Goal: Task Accomplishment & Management: Complete application form

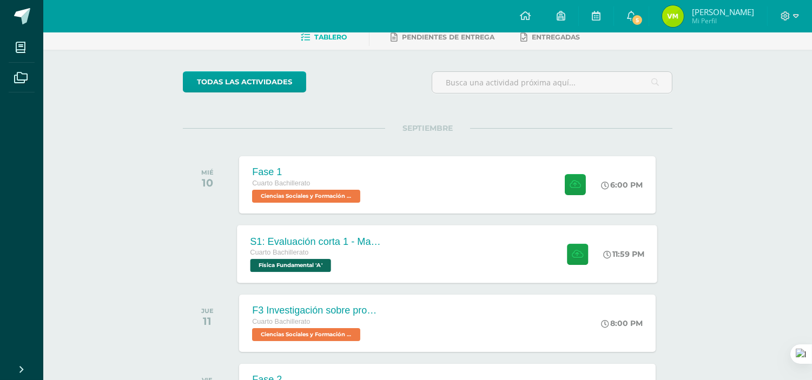
scroll to position [70, 0]
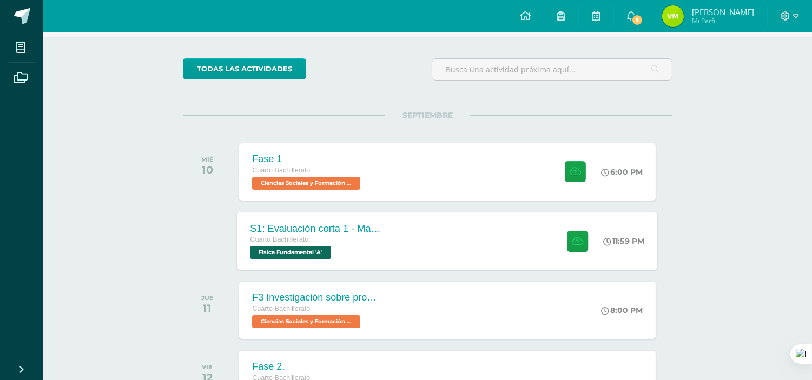
click at [436, 236] on div "S1: Evaluación corta 1 - Magnesitmo y principios básicos. Cuarto Bachillerato F…" at bounding box center [447, 241] width 420 height 58
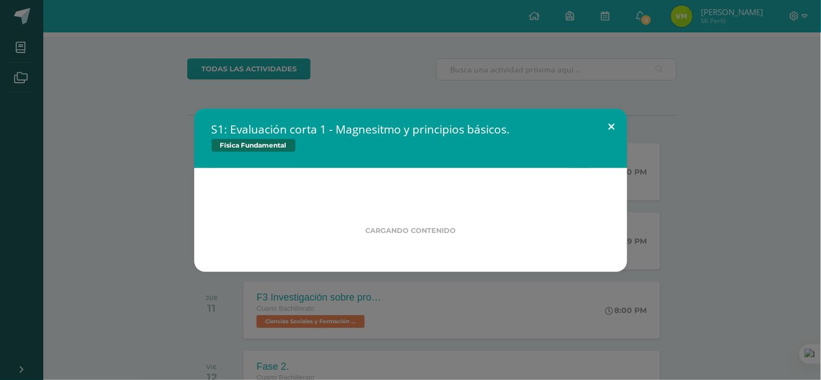
click at [605, 122] on button at bounding box center [611, 127] width 31 height 37
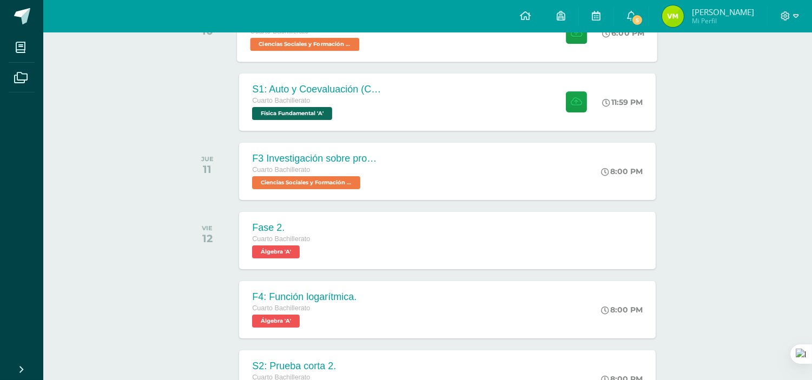
scroll to position [210, 0]
click at [386, 102] on div "S1: Auto y Coevaluación (Conceptos básicos) Cuarto Bachillerato Física Fundamen…" at bounding box center [315, 101] width 157 height 58
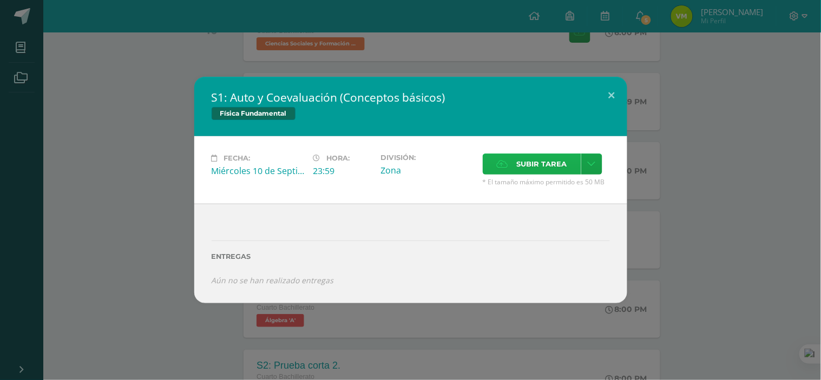
click at [518, 163] on span "Subir tarea" at bounding box center [542, 164] width 50 height 20
click at [0, 0] on input "Subir tarea" at bounding box center [0, 0] width 0 height 0
click at [528, 171] on span "Subir tarea" at bounding box center [542, 164] width 50 height 20
click at [0, 0] on input "Subir tarea" at bounding box center [0, 0] width 0 height 0
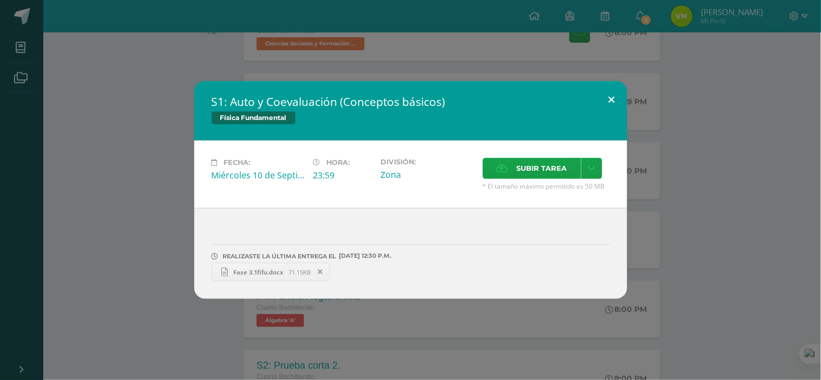
click at [613, 95] on button at bounding box center [611, 99] width 31 height 37
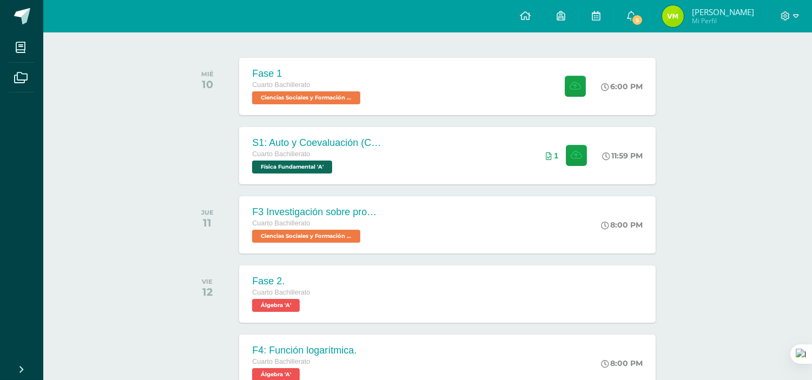
scroll to position [0, 0]
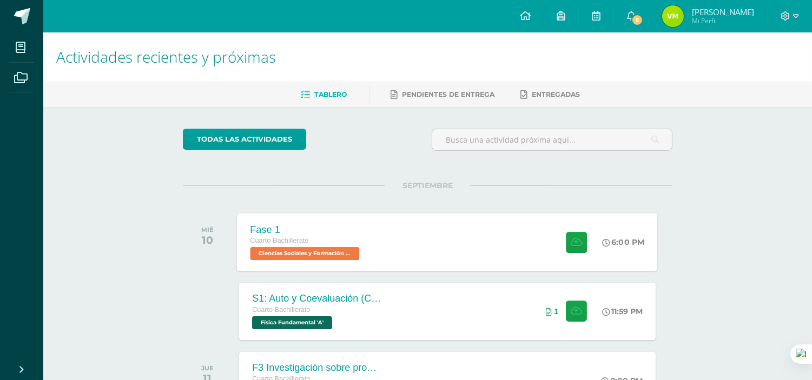
click at [429, 249] on div "Fase 1 Cuarto Bachillerato Ciencias Sociales y Formación Ciudadana 'A' 6:00 PM …" at bounding box center [447, 242] width 420 height 58
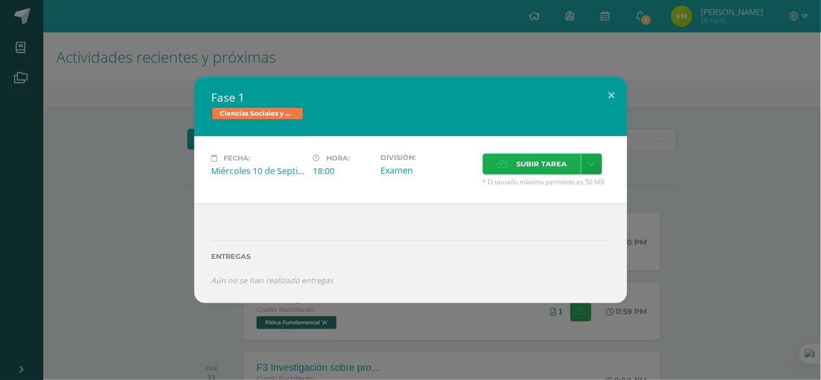
click at [517, 166] on span "Subir tarea" at bounding box center [542, 164] width 50 height 20
click at [0, 0] on input "Subir tarea" at bounding box center [0, 0] width 0 height 0
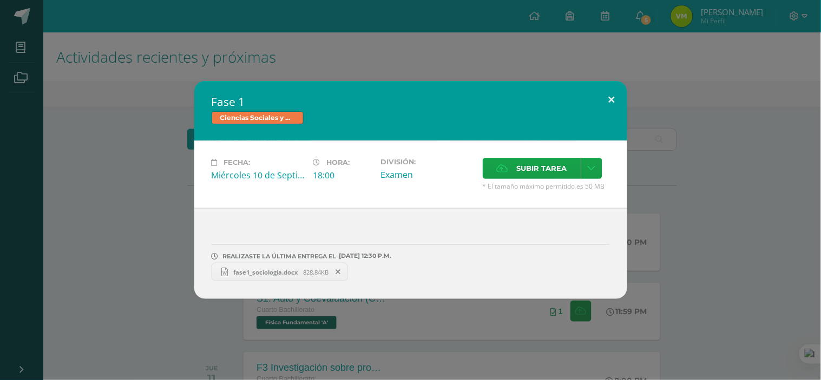
click at [614, 93] on button at bounding box center [611, 99] width 31 height 37
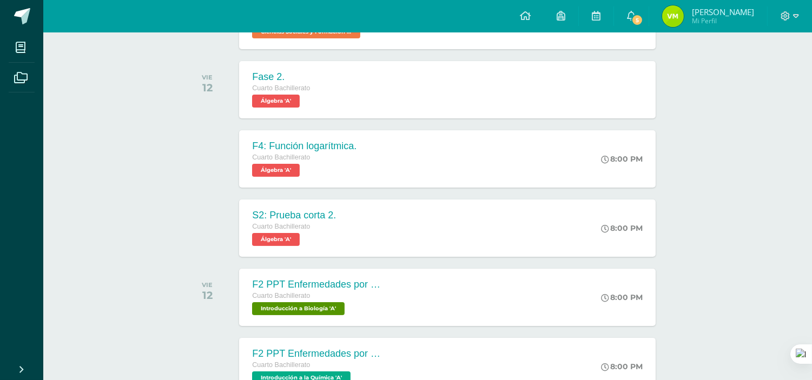
scroll to position [1134, 0]
